Goal: Task Accomplishment & Management: Use online tool/utility

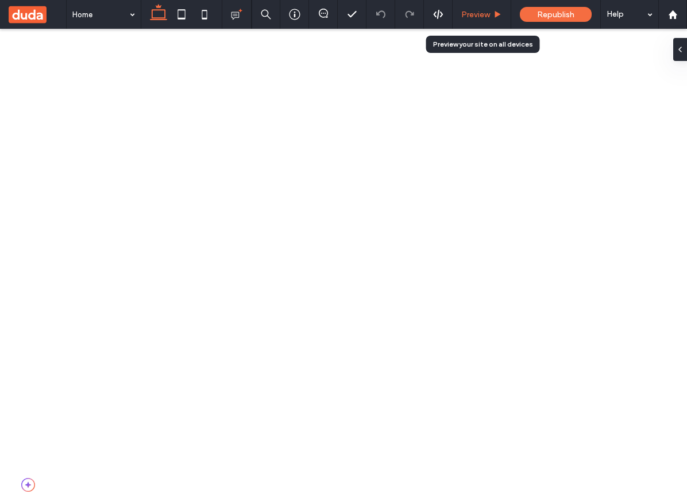
click at [488, 13] on span "Preview" at bounding box center [475, 15] width 29 height 10
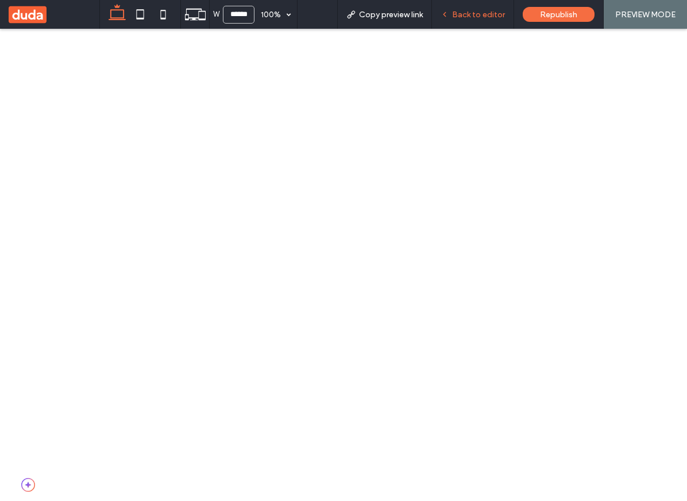
click at [468, 10] on span "Back to editor" at bounding box center [478, 15] width 53 height 10
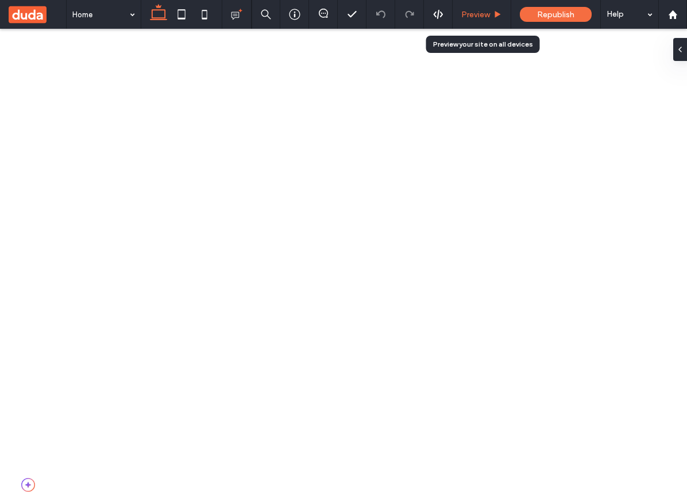
click at [482, 11] on span "Preview" at bounding box center [475, 15] width 29 height 10
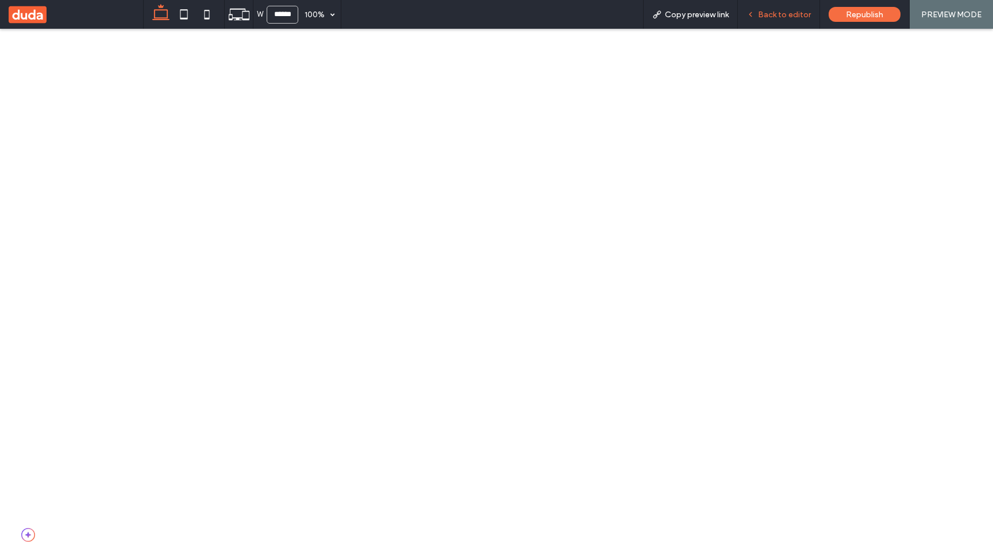
click at [587, 10] on span "Back to editor" at bounding box center [784, 15] width 53 height 10
